Goal: Information Seeking & Learning: Learn about a topic

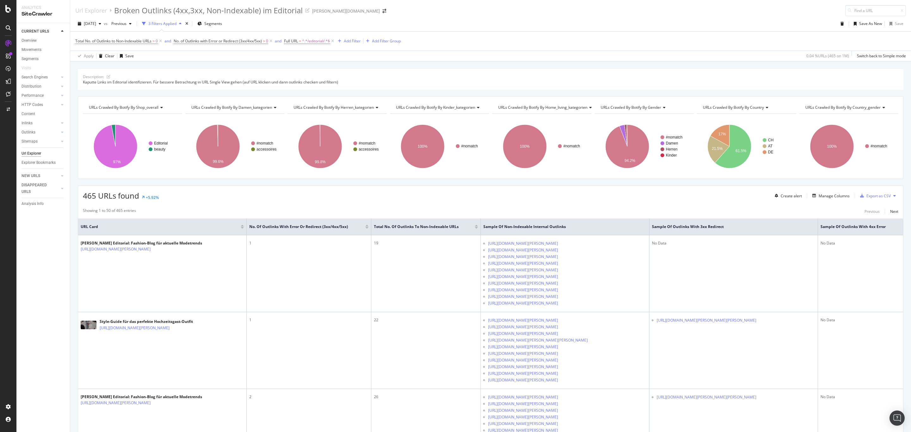
click at [320, 43] on span "^.*/editorial/.*$" at bounding box center [316, 41] width 28 height 9
click at [297, 68] on input "/editorial/" at bounding box center [323, 68] width 60 height 10
click at [295, 69] on input "/editorial/" at bounding box center [323, 68] width 60 height 10
type input "de/editorial/"
click at [353, 81] on div "Apply" at bounding box center [357, 80] width 10 height 5
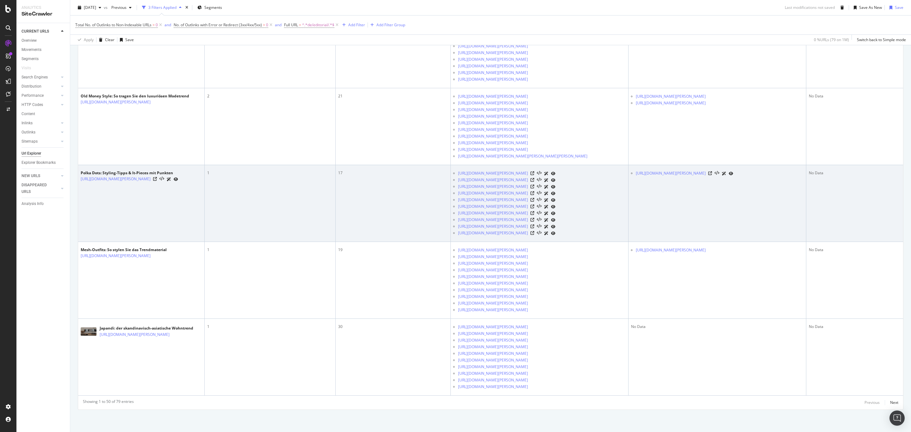
scroll to position [4520, 0]
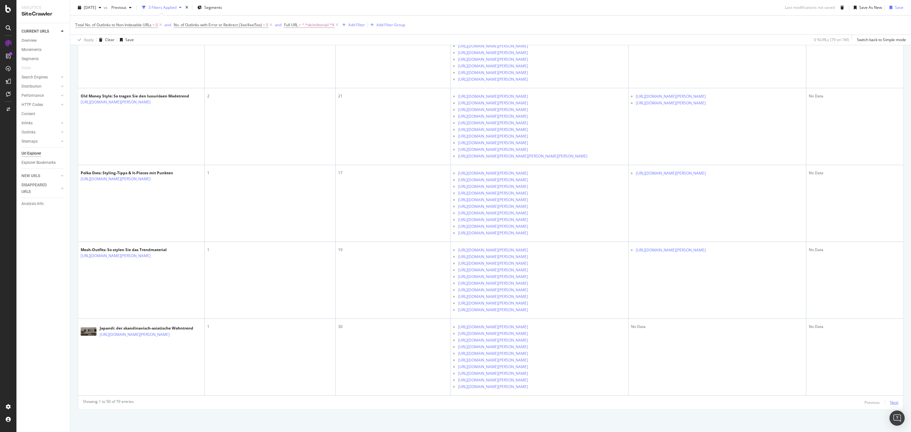
click at [890, 403] on div "Next" at bounding box center [894, 402] width 8 height 5
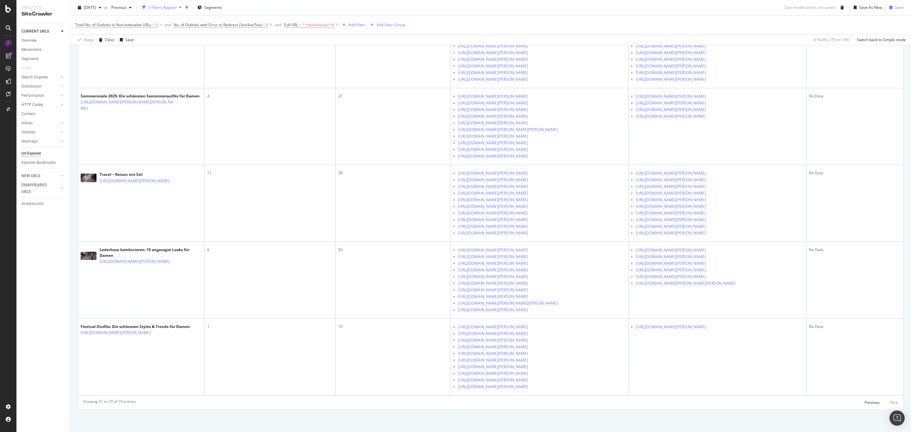
scroll to position [2591, 0]
